Goal: Task Accomplishment & Management: Complete application form

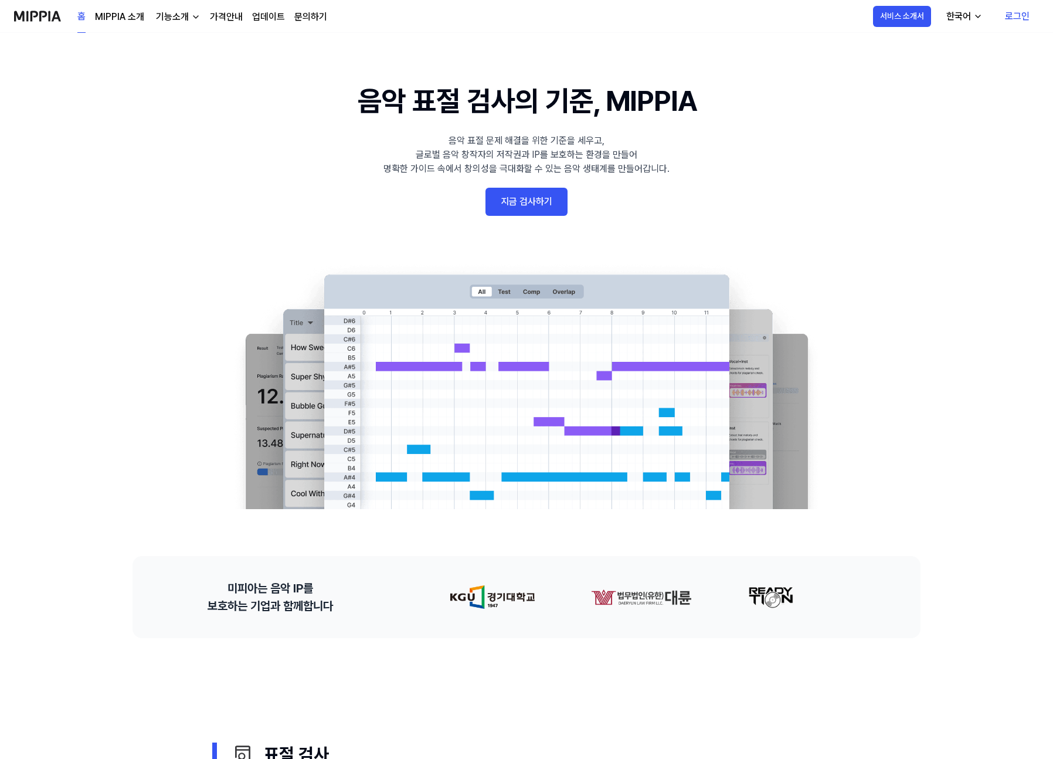
click at [507, 202] on link "지금 검사하기" at bounding box center [527, 202] width 82 height 28
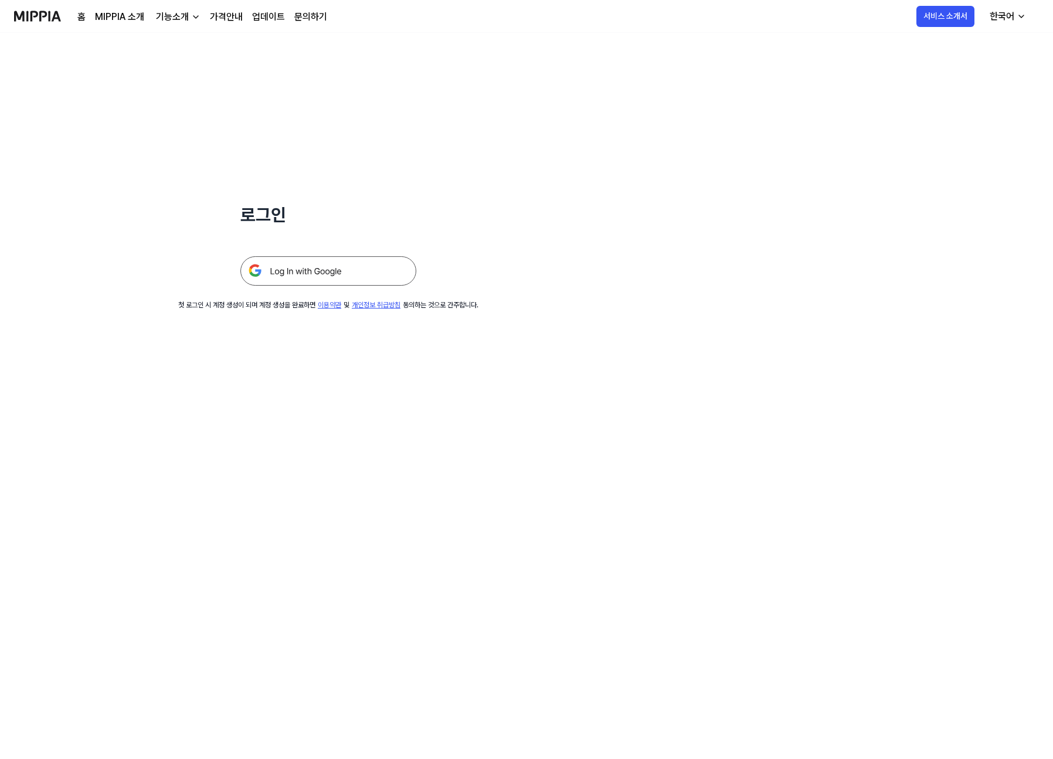
click at [361, 274] on img at bounding box center [328, 270] width 176 height 29
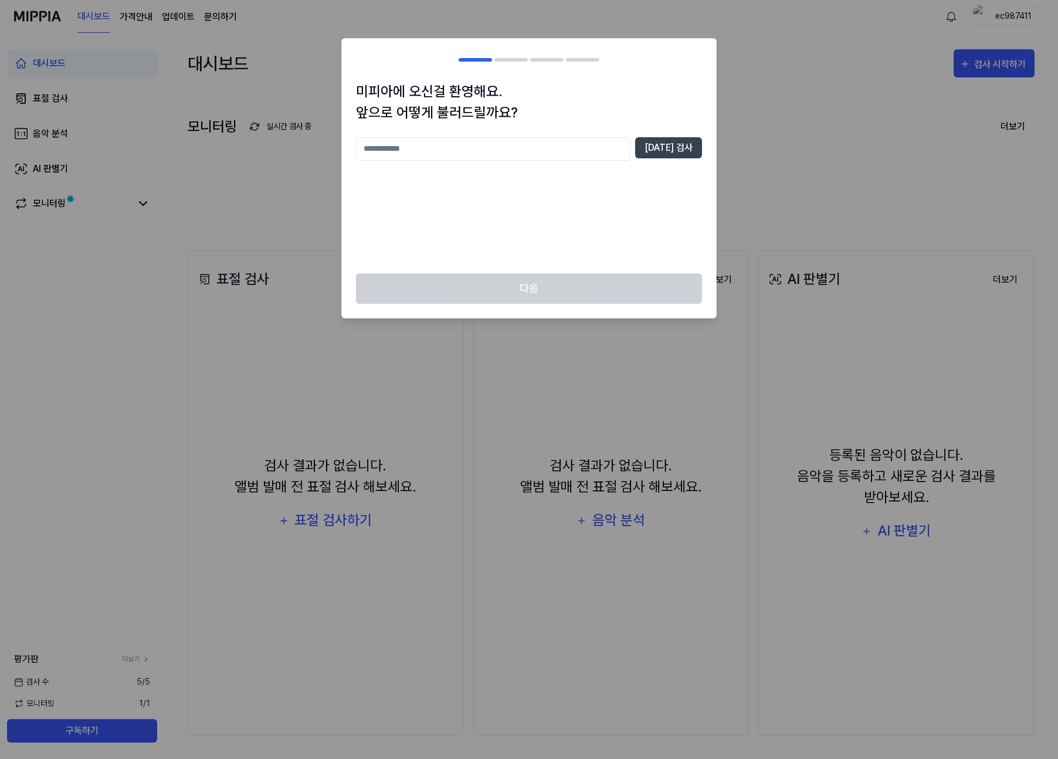
click at [507, 143] on input "text" at bounding box center [493, 148] width 274 height 23
type input "**"
click at [650, 131] on div "미피아에 오신걸 환영해요. 앞으로 어떻게 불러드릴까요? ** [DATE] 검사" at bounding box center [529, 177] width 374 height 192
click at [669, 153] on button "[DATE] 검사" at bounding box center [668, 147] width 67 height 21
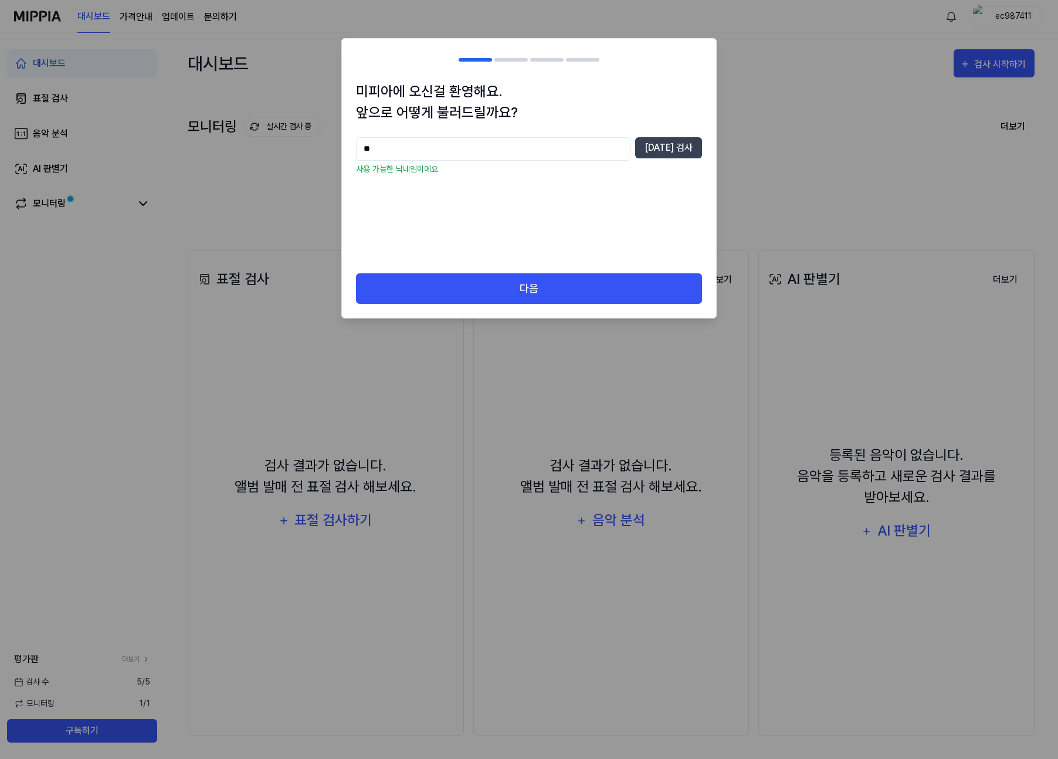
click at [554, 270] on div "미피아에 오신걸 환영해요. 앞으로 어떻게 불러드릴까요? ** [DATE] 검사 사용 가능한 닉네임이에요" at bounding box center [529, 177] width 374 height 192
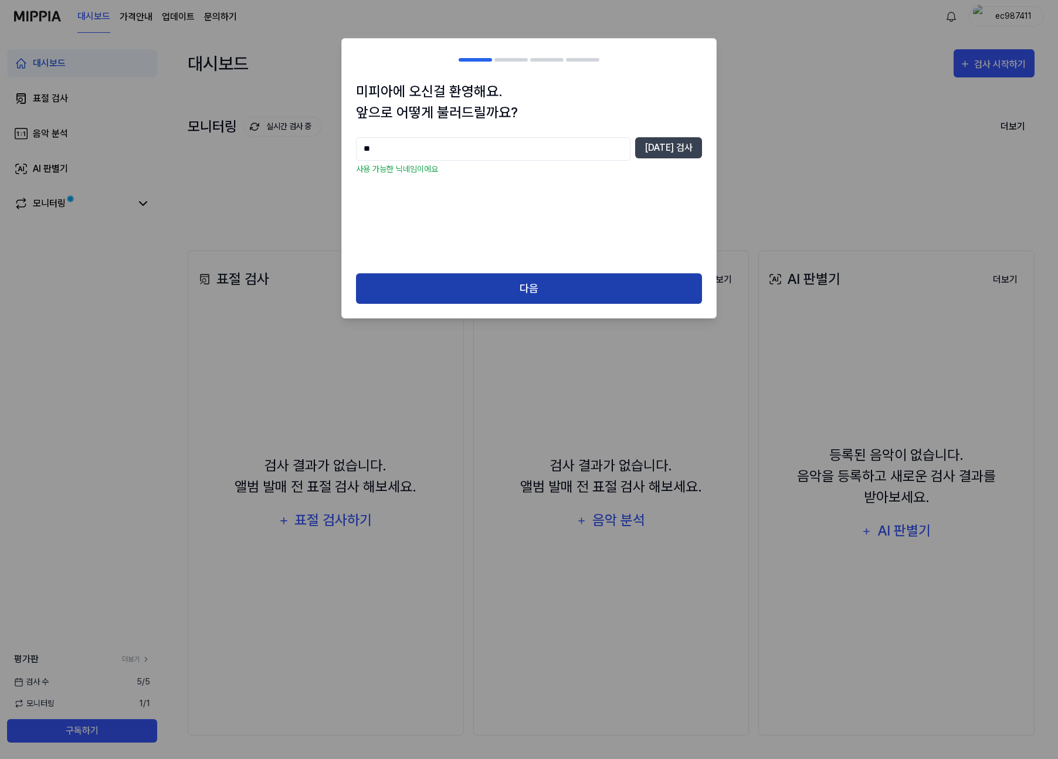
click at [552, 294] on button "다음" at bounding box center [529, 288] width 346 height 31
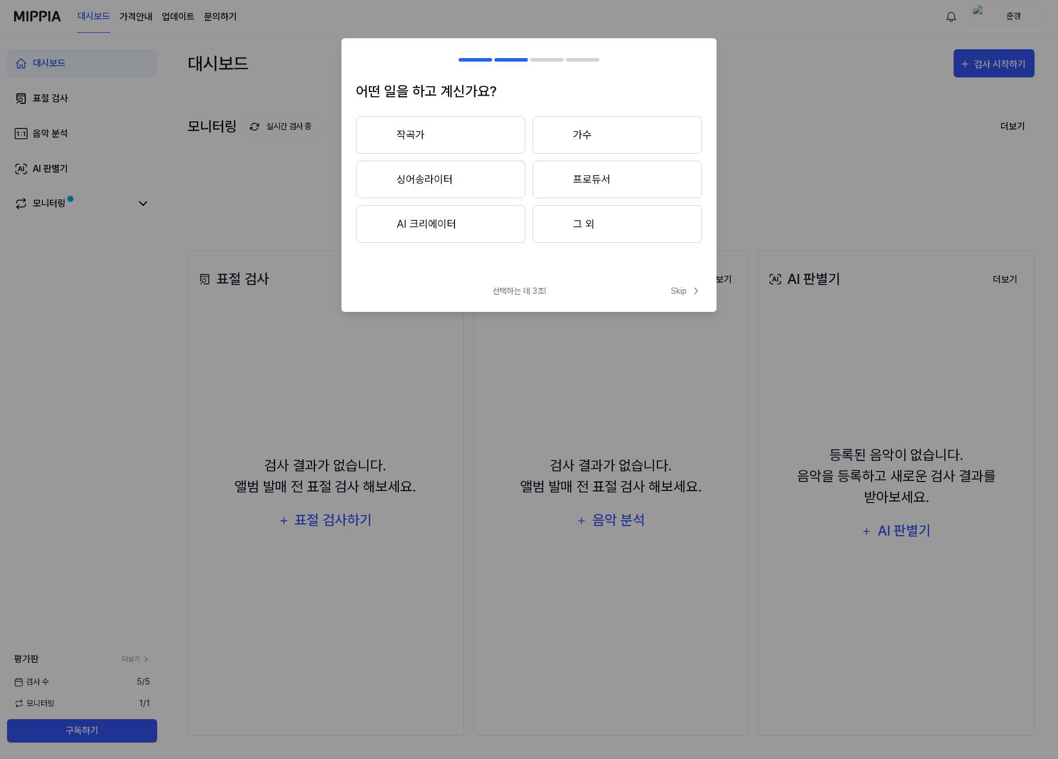
click at [538, 117] on button "가수" at bounding box center [618, 135] width 170 height 38
click at [565, 182] on button "3년 이상" at bounding box center [618, 180] width 170 height 38
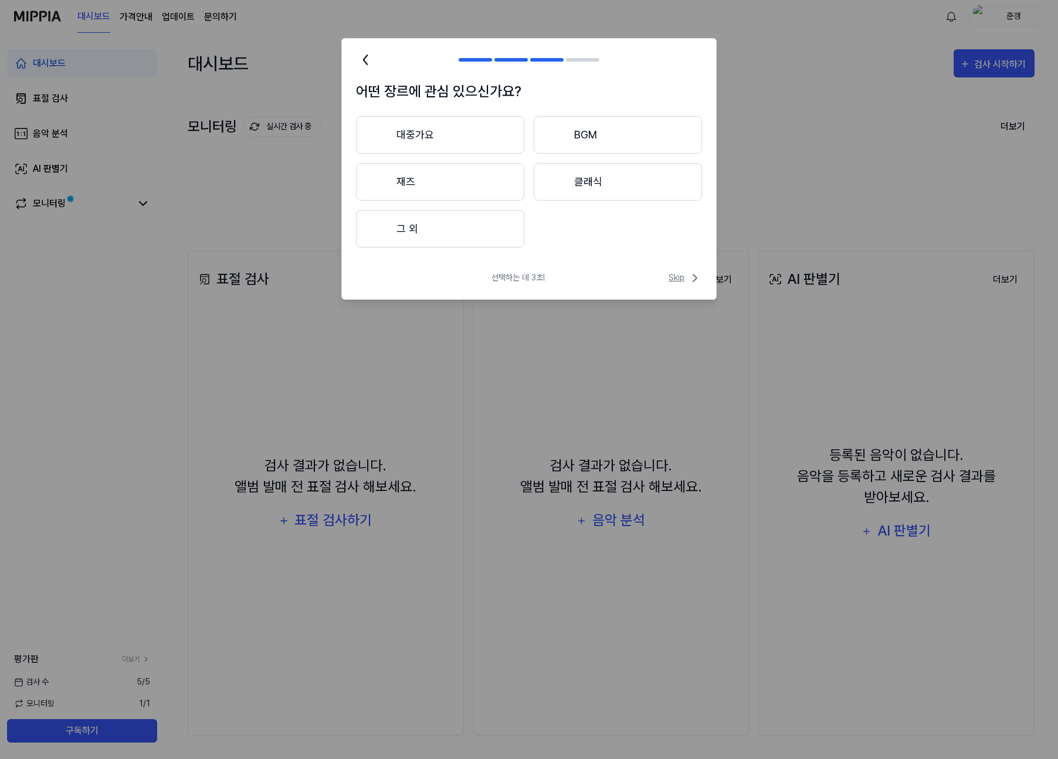
click at [688, 275] on icon at bounding box center [695, 278] width 14 height 14
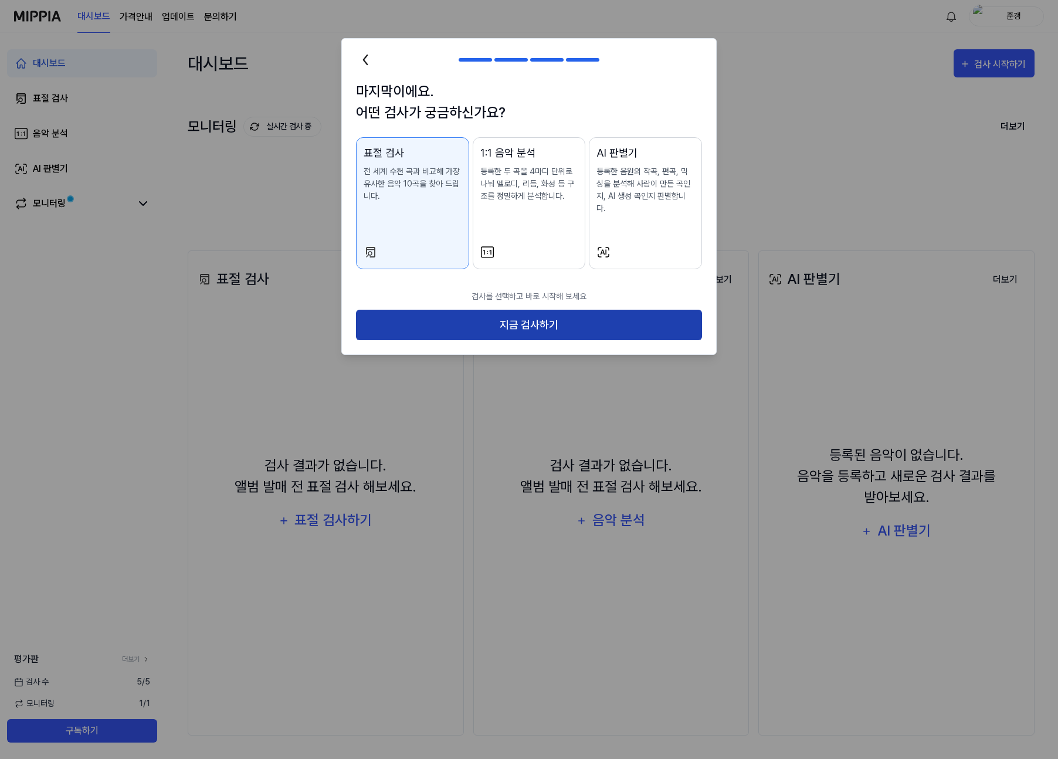
click at [639, 310] on button "지금 검사하기" at bounding box center [529, 325] width 346 height 31
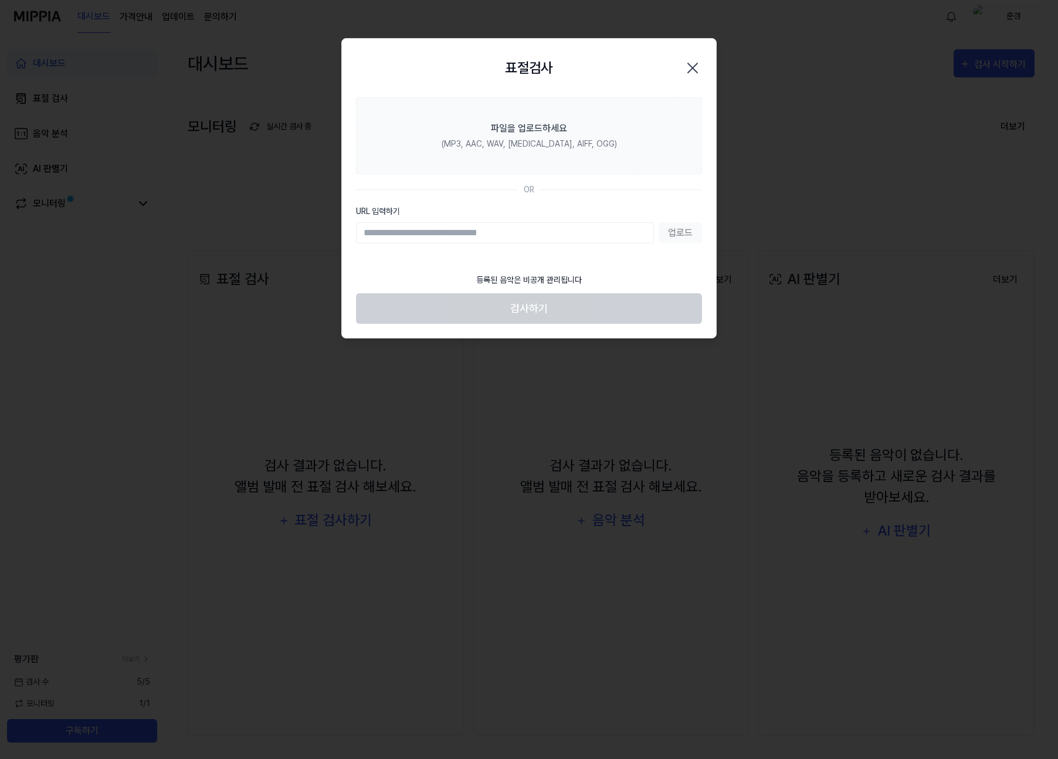
click at [699, 67] on icon "button" at bounding box center [692, 68] width 19 height 19
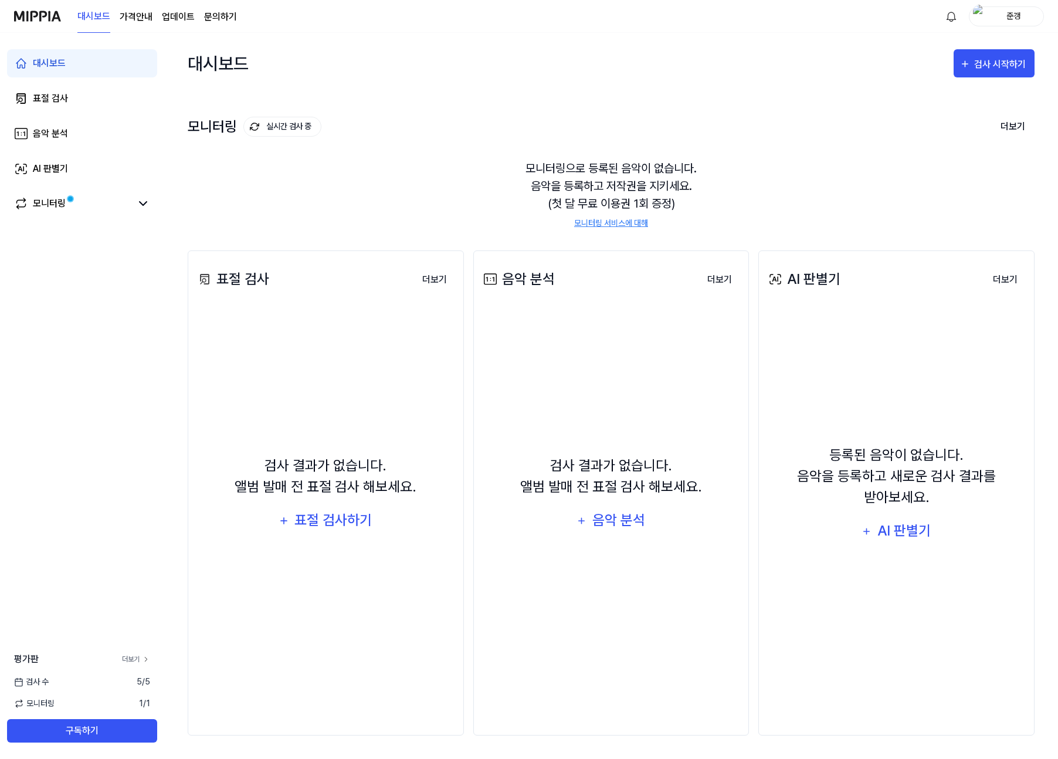
click at [126, 663] on link "더보기" at bounding box center [136, 659] width 28 height 11
click at [143, 205] on icon at bounding box center [143, 203] width 14 height 14
click at [67, 85] on link "표절 검사" at bounding box center [82, 98] width 150 height 28
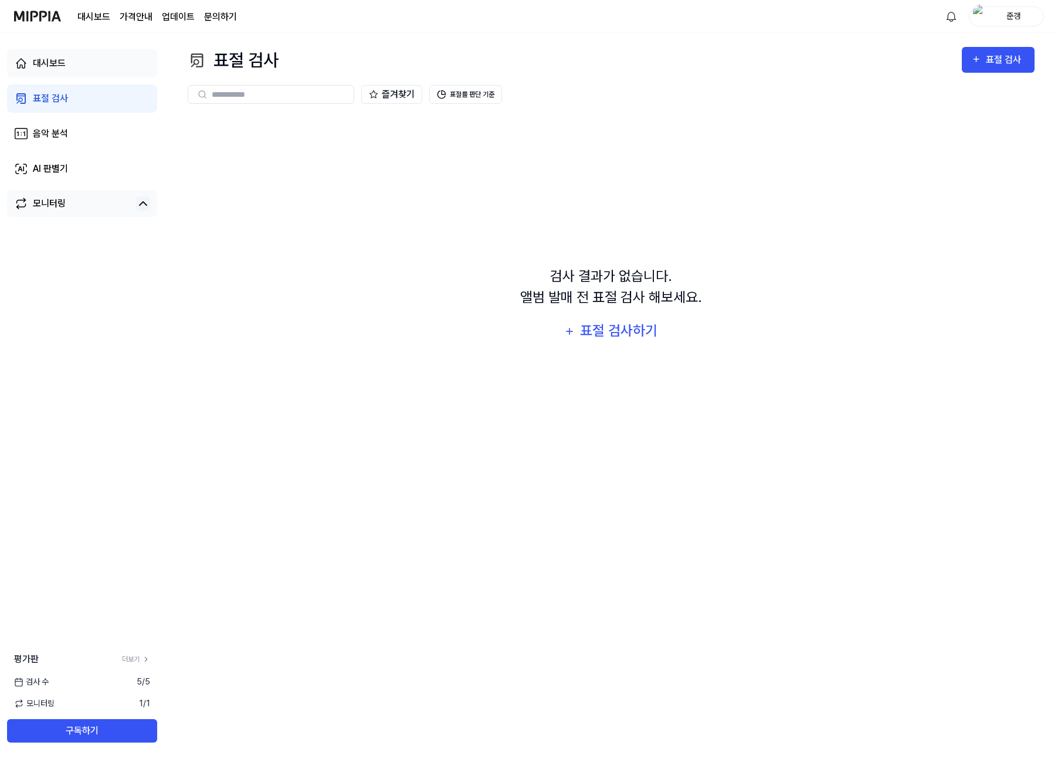
click at [76, 61] on link "대시보드" at bounding box center [82, 63] width 150 height 28
